Goal: Navigation & Orientation: Go to known website

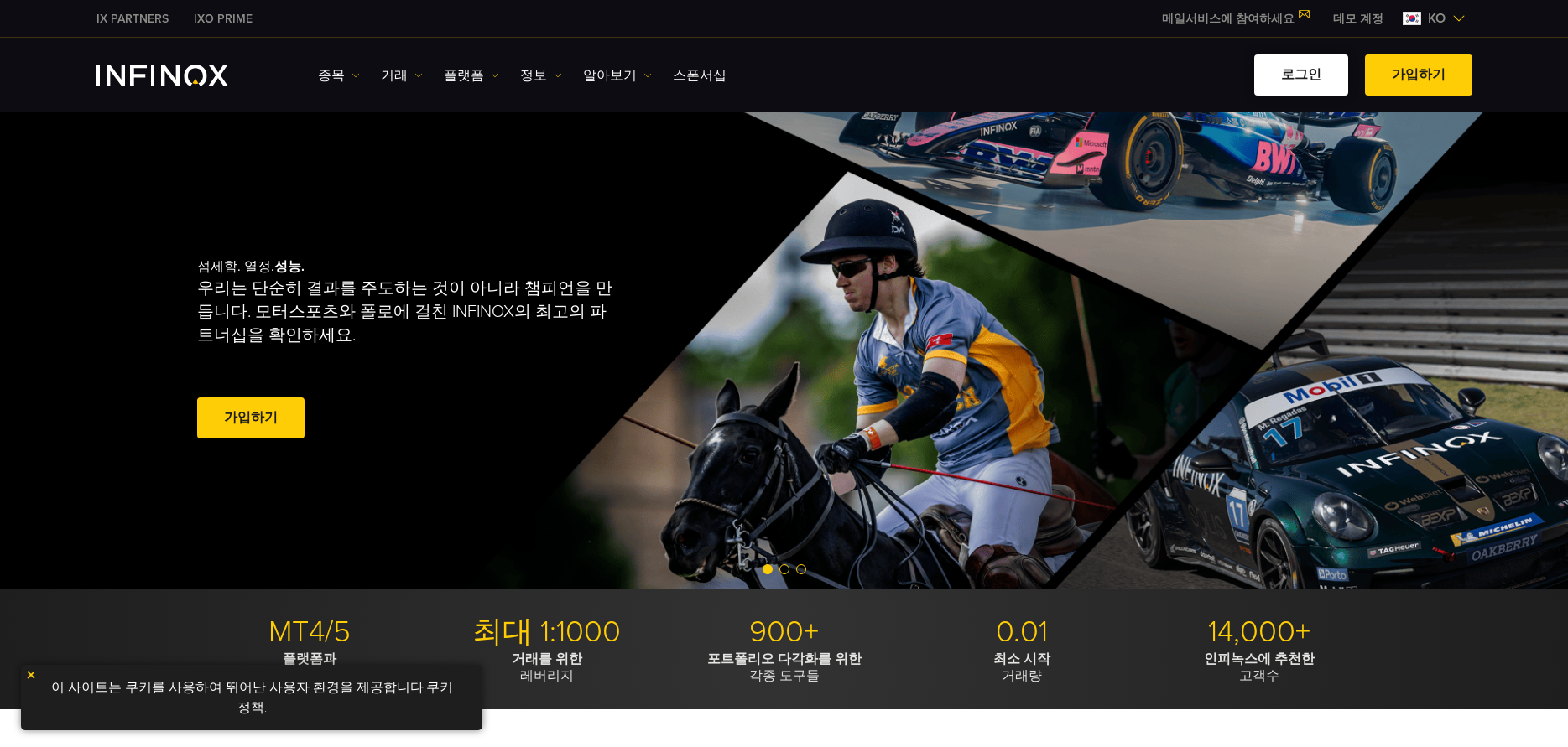
click at [1299, 72] on link "로그인" at bounding box center [1302, 75] width 94 height 41
click at [1313, 83] on link "로그인" at bounding box center [1302, 75] width 94 height 41
click at [1327, 80] on link "로그인" at bounding box center [1302, 75] width 94 height 41
